Goal: Transaction & Acquisition: Purchase product/service

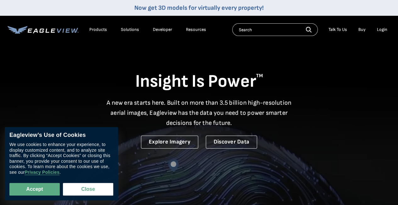
click at [378, 31] on div "Login" at bounding box center [382, 30] width 10 height 6
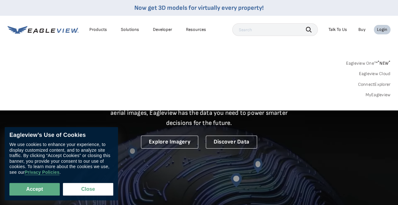
click at [378, 31] on div "Login" at bounding box center [382, 30] width 10 height 6
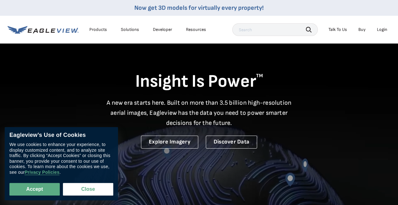
click at [378, 31] on div "Login" at bounding box center [382, 30] width 10 height 6
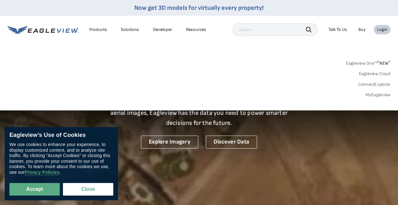
click at [378, 94] on link "MyEagleview" at bounding box center [377, 95] width 25 height 6
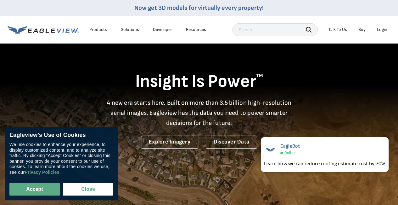
click at [379, 29] on div "Login" at bounding box center [382, 30] width 10 height 6
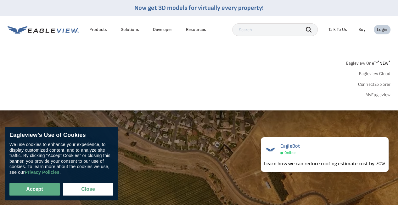
scroll to position [12, 0]
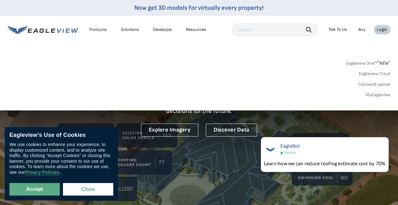
click at [372, 95] on link "MyEagleview" at bounding box center [377, 95] width 25 height 6
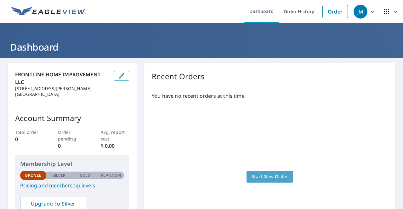
click at [272, 175] on span "Start New Order" at bounding box center [269, 177] width 37 height 8
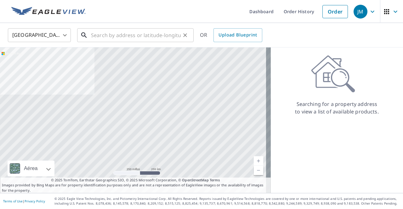
click at [143, 37] on input "text" at bounding box center [136, 35] width 90 height 18
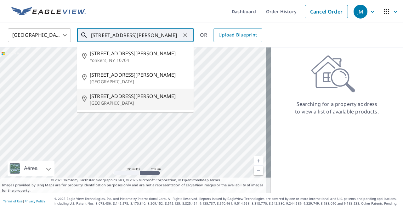
click at [130, 96] on span "[STREET_ADDRESS][PERSON_NAME]" at bounding box center [139, 97] width 99 height 8
type input "[STREET_ADDRESS][PERSON_NAME]"
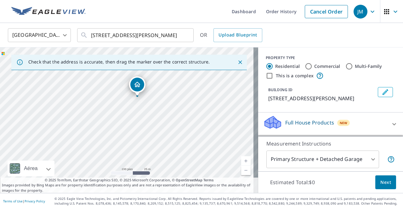
drag, startPoint x: 194, startPoint y: 151, endPoint x: 174, endPoint y: 99, distance: 56.1
click at [174, 99] on div "[STREET_ADDRESS][PERSON_NAME]" at bounding box center [129, 121] width 258 height 146
drag, startPoint x: 46, startPoint y: 114, endPoint x: 105, endPoint y: 91, distance: 63.8
click at [105, 91] on div "[STREET_ADDRESS][PERSON_NAME]" at bounding box center [129, 121] width 258 height 146
drag, startPoint x: 86, startPoint y: 92, endPoint x: 110, endPoint y: 91, distance: 23.9
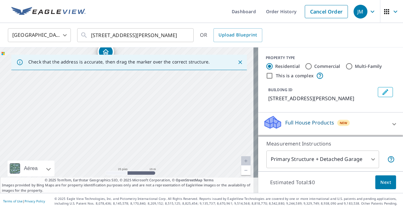
click at [110, 91] on div "[STREET_ADDRESS][PERSON_NAME]" at bounding box center [129, 121] width 258 height 146
drag, startPoint x: 187, startPoint y: 91, endPoint x: 189, endPoint y: 143, distance: 52.3
click at [189, 143] on div "[STREET_ADDRESS][PERSON_NAME]" at bounding box center [129, 121] width 258 height 146
click at [82, 69] on div "Check that the address is accurate, then drag the marker over the correct struc…" at bounding box center [128, 62] width 235 height 15
click at [109, 108] on div "Dropped pin, building 1, Residential property, 96 Halstead Ave Port Chester, NY…" at bounding box center [108, 104] width 14 height 14
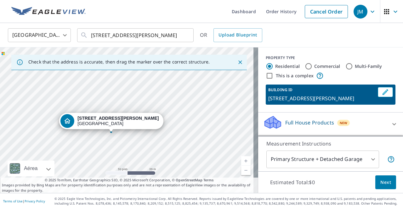
click at [71, 124] on icon "Dropped pin, building 1, Residential property, 96 Halstead Ave Port Chester, NY…" at bounding box center [68, 121] width 8 height 8
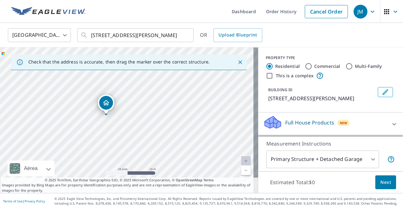
click at [106, 103] on icon "Dropped pin, building 1, Residential property, 96 Halstead Ave Port Chester, NY…" at bounding box center [106, 102] width 6 height 5
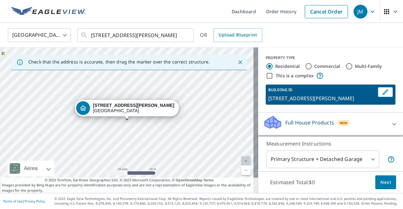
click at [368, 161] on body "JM JM Dashboard Order History Cancel Order JM [GEOGRAPHIC_DATA] [GEOGRAPHIC_DAT…" at bounding box center [201, 104] width 403 height 209
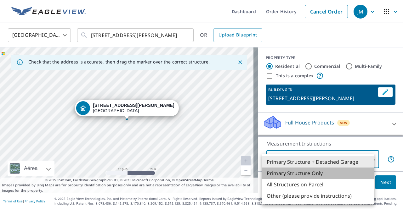
click at [312, 173] on li "Primary Structure Only" at bounding box center [318, 173] width 113 height 11
type input "2"
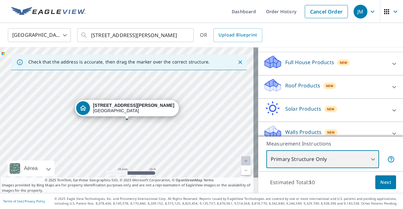
scroll to position [61, 0]
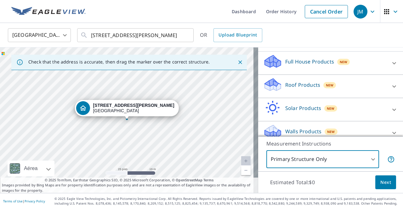
click at [390, 87] on icon at bounding box center [394, 87] width 8 height 8
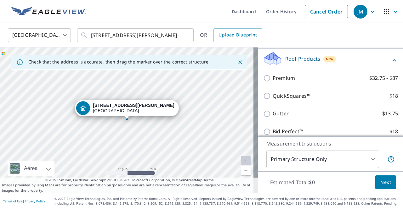
scroll to position [87, 0]
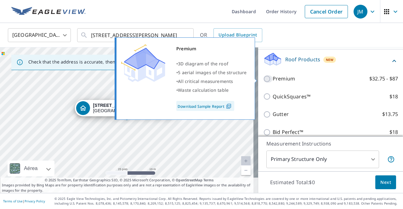
click at [264, 79] on input "Premium $32.75 - $87" at bounding box center [267, 79] width 9 height 8
checkbox input "true"
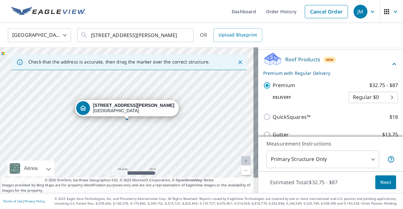
click at [385, 98] on body "JM JM Dashboard Order History Cancel Order JM [GEOGRAPHIC_DATA] [GEOGRAPHIC_DAT…" at bounding box center [201, 104] width 403 height 209
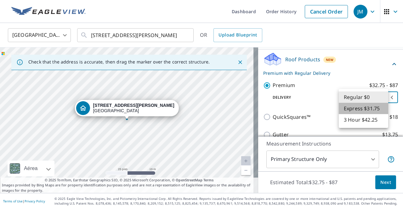
click at [369, 104] on li "Express $31.75" at bounding box center [363, 108] width 49 height 11
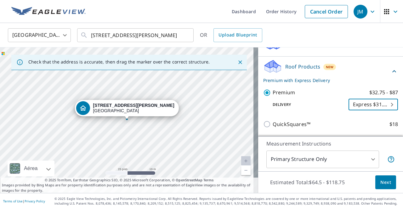
scroll to position [70, 0]
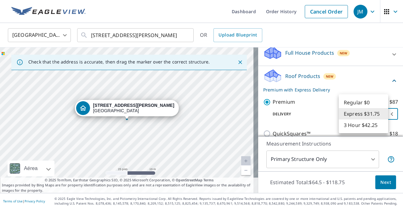
click at [383, 114] on body "JM JM Dashboard Order History Cancel Order JM [GEOGRAPHIC_DATA] [GEOGRAPHIC_DAT…" at bounding box center [201, 104] width 403 height 209
click at [366, 105] on li "Regular $0" at bounding box center [363, 102] width 49 height 11
type input "8"
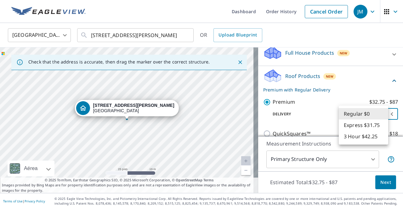
click at [372, 115] on body "JM JM Dashboard Order History Cancel Order JM [GEOGRAPHIC_DATA] [GEOGRAPHIC_DAT…" at bounding box center [201, 104] width 403 height 209
click at [372, 115] on li "Regular $0" at bounding box center [363, 113] width 49 height 11
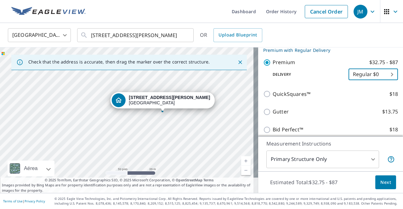
scroll to position [160, 0]
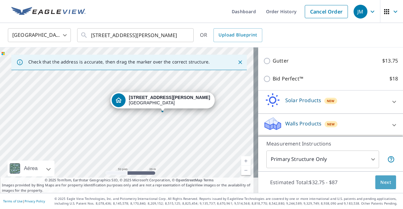
click at [380, 182] on span "Next" at bounding box center [385, 183] width 11 height 8
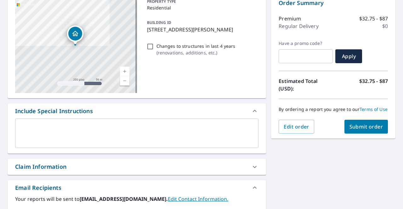
scroll to position [69, 0]
click at [360, 128] on button "Submit order" at bounding box center [366, 127] width 44 height 14
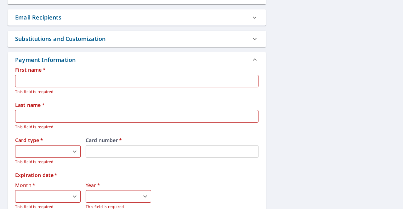
scroll to position [241, 0]
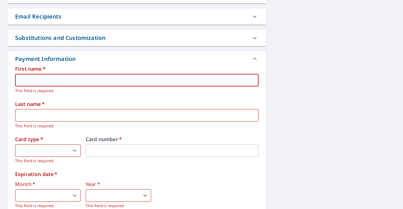
click at [127, 76] on input "text" at bounding box center [136, 80] width 243 height 13
type input "[PERSON_NAME]"
click at [68, 150] on body "JM JM Dashboard Order History Cancel Order JM Dashboard / Finalize Order Finali…" at bounding box center [201, 104] width 403 height 209
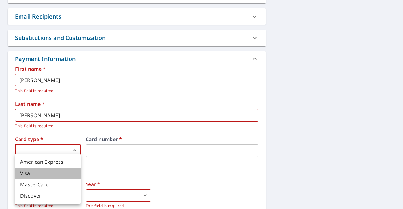
click at [50, 174] on li "Visa" at bounding box center [47, 173] width 65 height 11
type input "2"
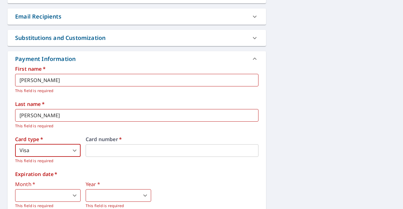
click at [128, 159] on div "Card number   *" at bounding box center [172, 150] width 173 height 27
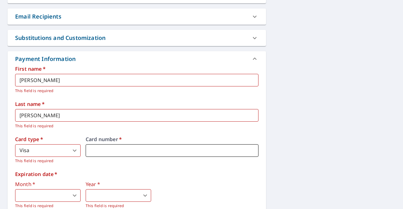
click at [129, 155] on iframe at bounding box center [172, 150] width 173 height 13
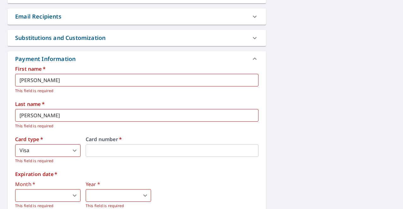
click at [128, 139] on label "Card number   *" at bounding box center [172, 139] width 173 height 5
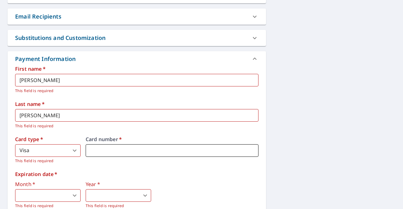
click at [127, 144] on iframe at bounding box center [172, 150] width 173 height 13
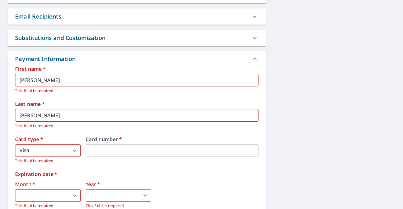
click at [151, 163] on div "Card number   *" at bounding box center [172, 150] width 173 height 27
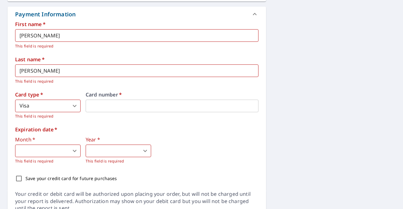
click at [73, 153] on body "JM JM Dashboard Order History Cancel Order JM Dashboard / Finalize Order Finali…" at bounding box center [201, 104] width 403 height 209
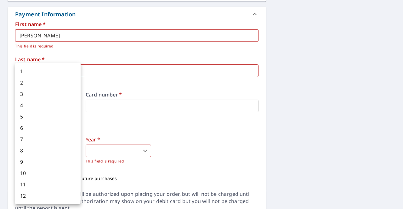
click at [175, 128] on div at bounding box center [201, 104] width 403 height 209
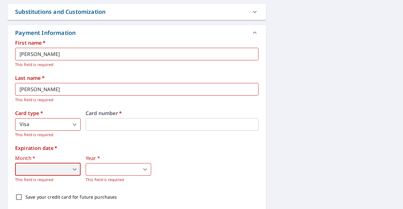
scroll to position [269, 0]
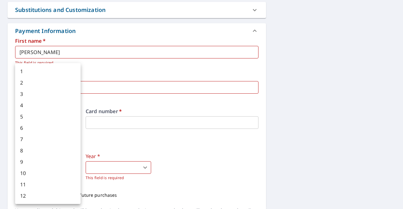
click at [70, 165] on body "JM JM Dashboard Order History Cancel Order JM Dashboard / Finalize Order Finali…" at bounding box center [201, 104] width 403 height 209
click at [42, 158] on li "9" at bounding box center [47, 161] width 65 height 11
type input "9"
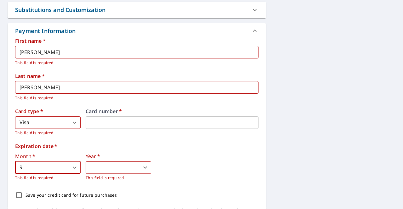
click at [147, 169] on body "JM JM Dashboard Order History Cancel Order JM Dashboard / Finalize Order Finali…" at bounding box center [201, 104] width 403 height 209
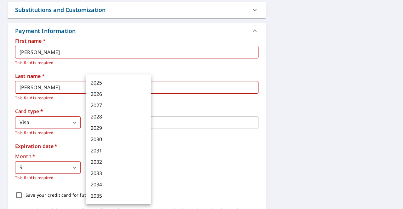
click at [106, 118] on li "2028" at bounding box center [118, 116] width 65 height 11
type input "2028"
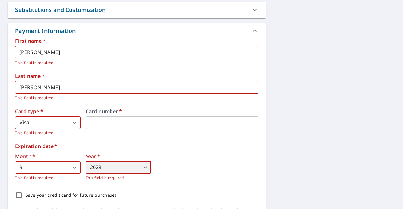
scroll to position [314, 0]
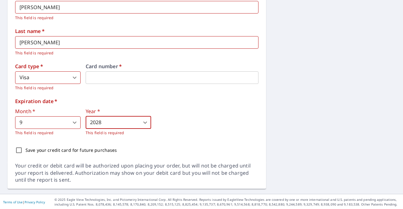
click at [19, 149] on input "Save your credit card for future purchases" at bounding box center [18, 150] width 13 height 13
checkbox input "true"
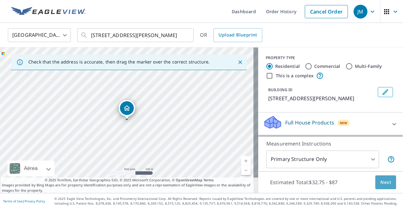
click at [383, 184] on span "Next" at bounding box center [385, 183] width 11 height 8
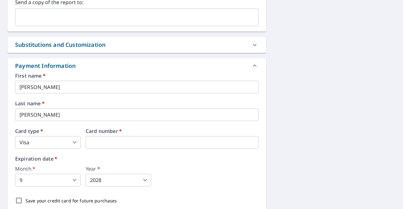
scroll to position [332, 0]
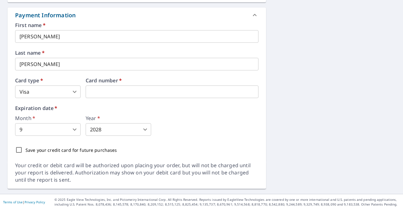
click at [19, 150] on input "Save your credit card for future purchases" at bounding box center [18, 150] width 13 height 13
checkbox input "true"
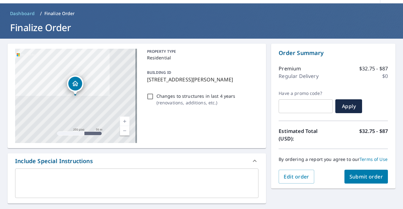
scroll to position [19, 0]
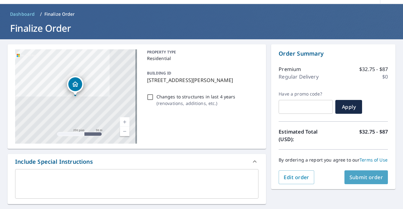
click at [364, 181] on span "Submit order" at bounding box center [366, 177] width 34 height 7
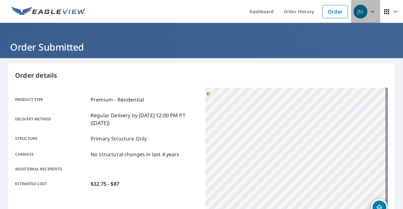
click at [371, 12] on icon "button" at bounding box center [373, 12] width 8 height 8
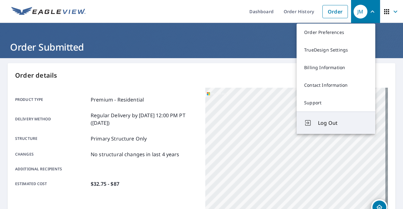
click at [333, 126] on span "Log Out" at bounding box center [343, 123] width 50 height 8
